Goal: Information Seeking & Learning: Understand process/instructions

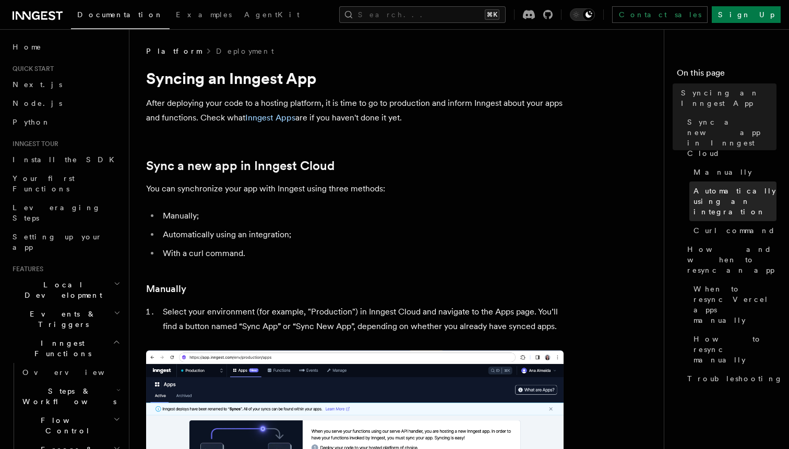
click at [725, 186] on span "Automatically using an integration" at bounding box center [734, 201] width 83 height 31
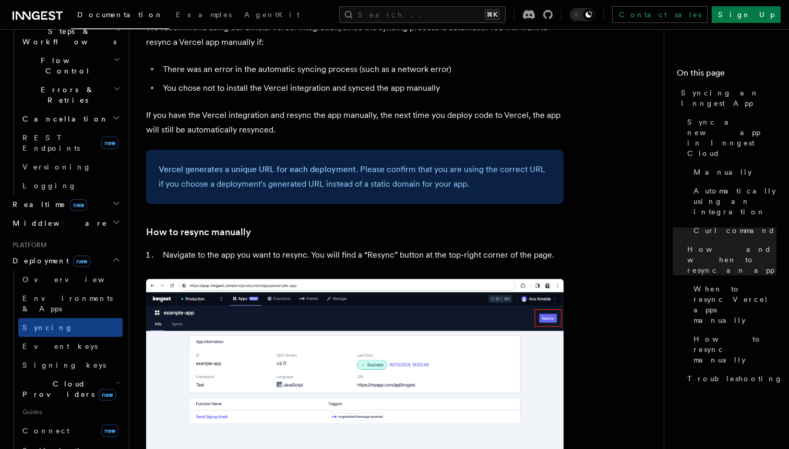
scroll to position [365, 0]
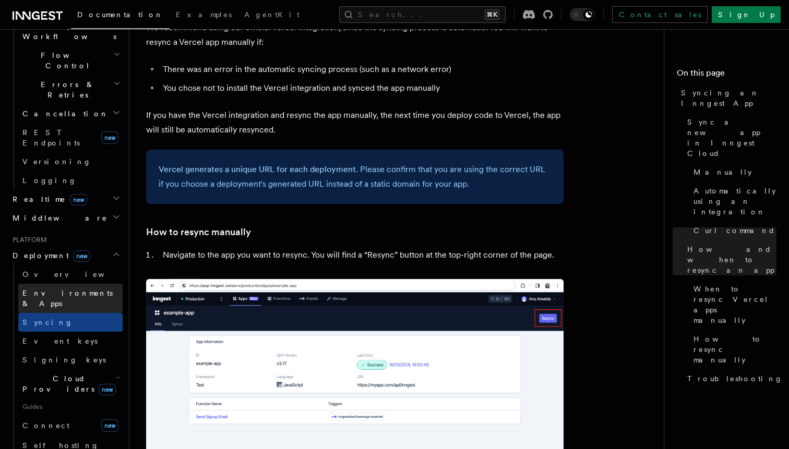
click at [52, 289] on span "Environments & Apps" at bounding box center [67, 298] width 90 height 19
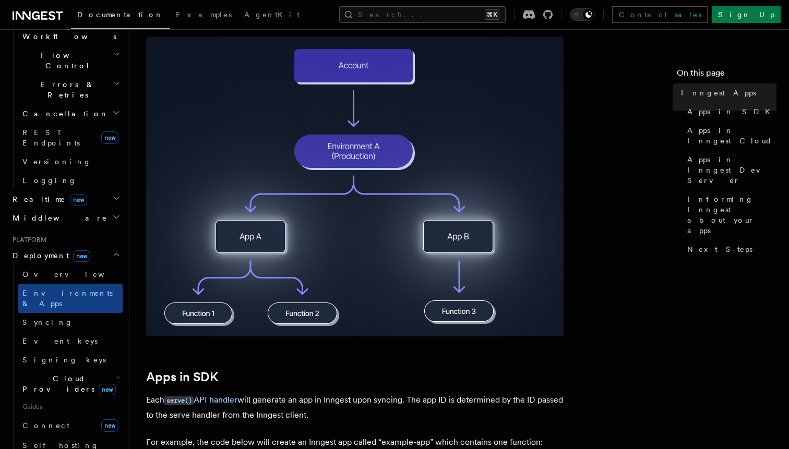
scroll to position [224, 0]
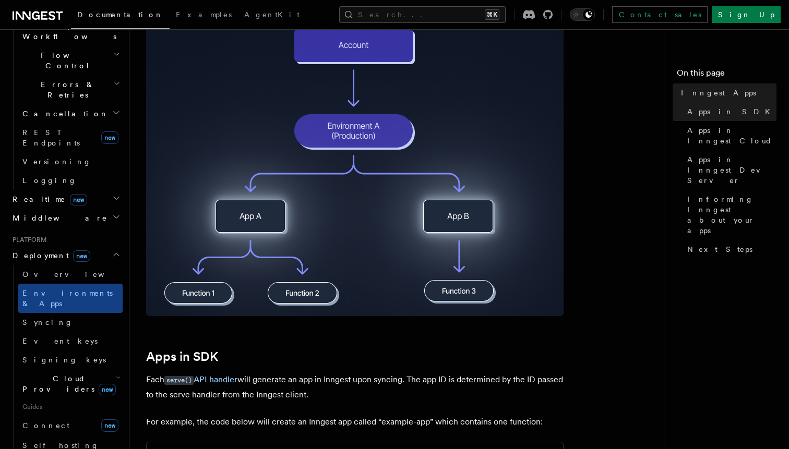
click at [39, 373] on span "Cloud Providers new" at bounding box center [67, 383] width 98 height 21
click at [116, 373] on icon "button" at bounding box center [118, 377] width 5 height 8
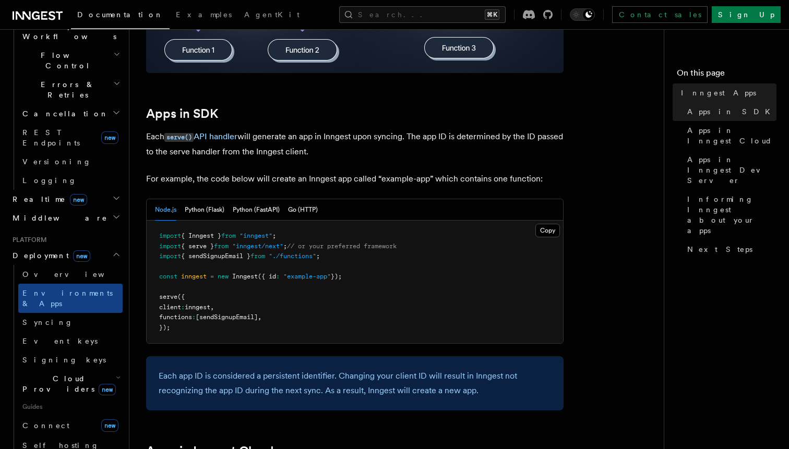
scroll to position [474, 0]
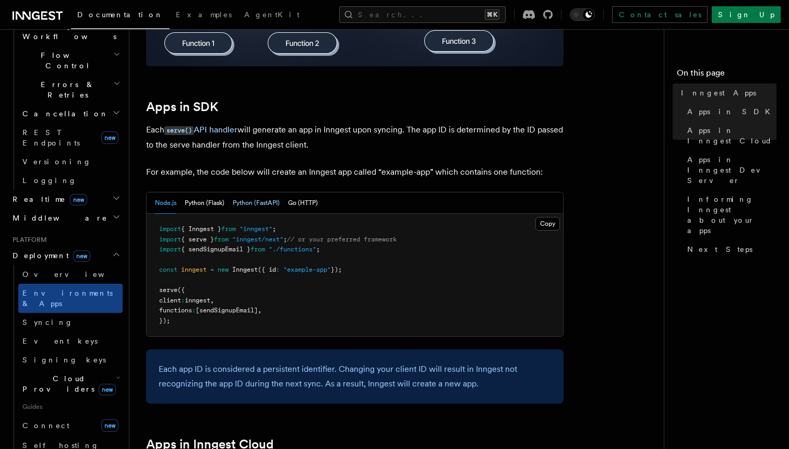
click at [235, 205] on button "Python (FastAPI)" at bounding box center [256, 202] width 47 height 21
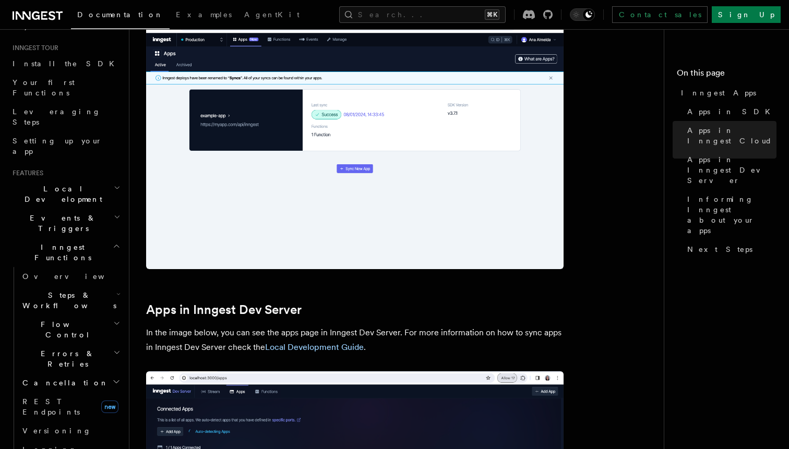
scroll to position [0, 0]
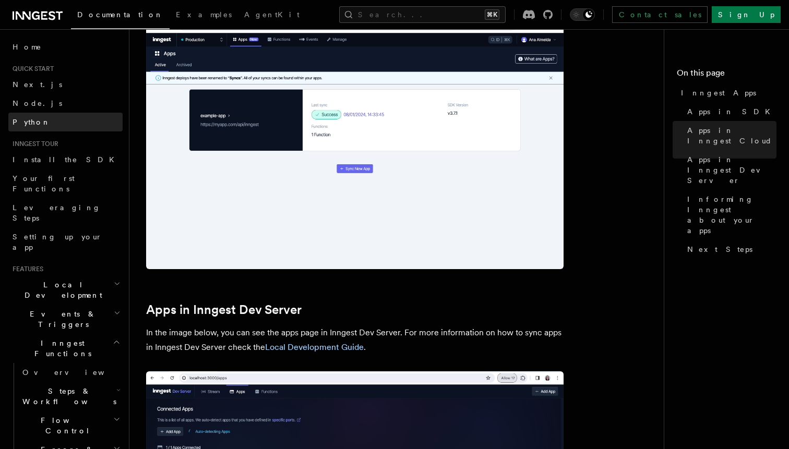
click at [24, 119] on span "Python" at bounding box center [32, 122] width 38 height 8
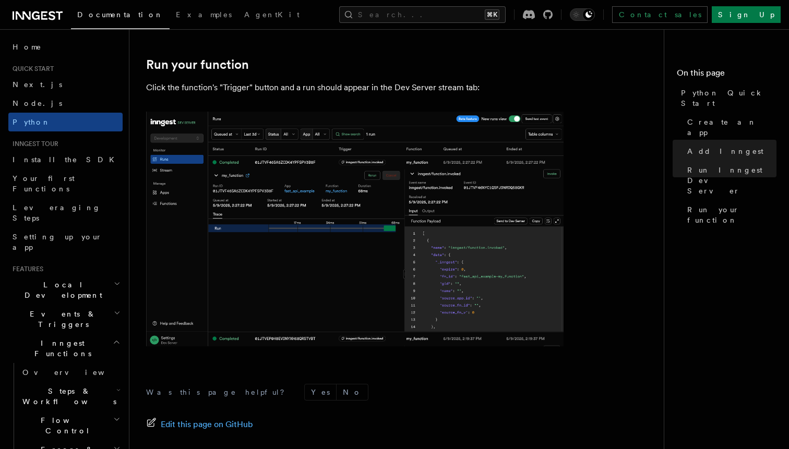
scroll to position [2188, 0]
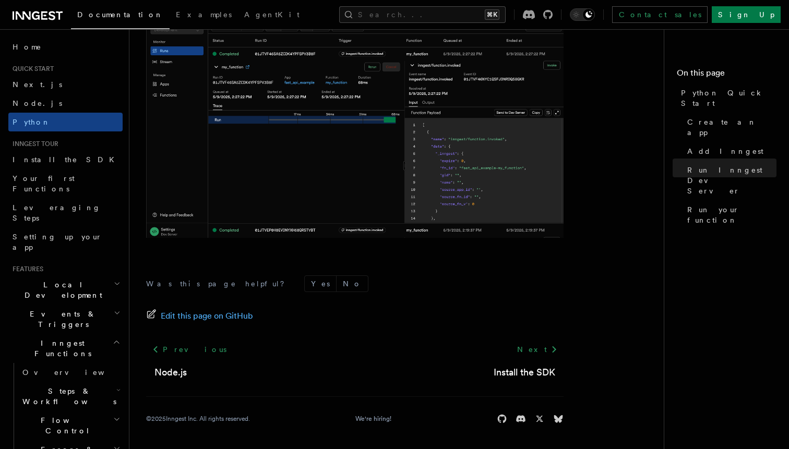
click at [70, 280] on span "Local Development" at bounding box center [60, 290] width 105 height 21
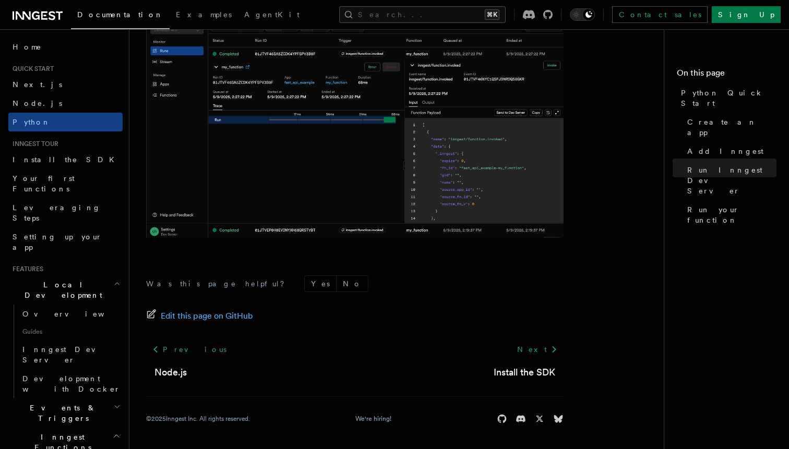
click at [70, 280] on span "Local Development" at bounding box center [60, 290] width 105 height 21
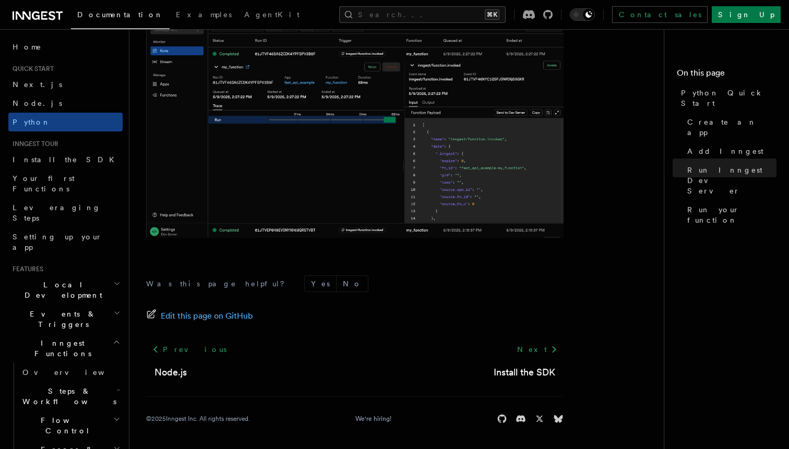
click at [66, 309] on span "Events & Triggers" at bounding box center [60, 319] width 105 height 21
click at [66, 280] on span "Local Development" at bounding box center [60, 290] width 105 height 21
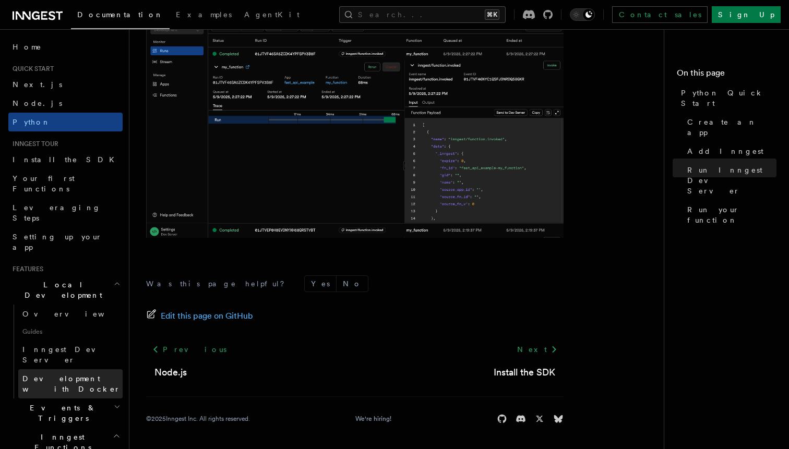
click at [62, 369] on link "Development with Docker" at bounding box center [70, 383] width 104 height 29
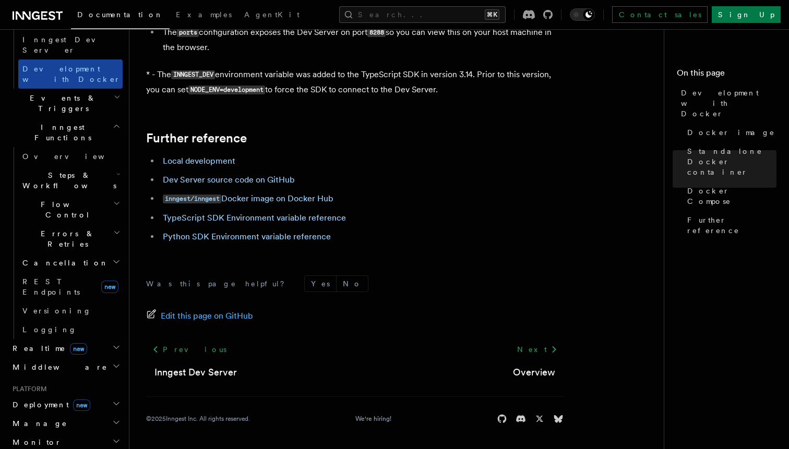
scroll to position [311, 0]
